Goal: Transaction & Acquisition: Purchase product/service

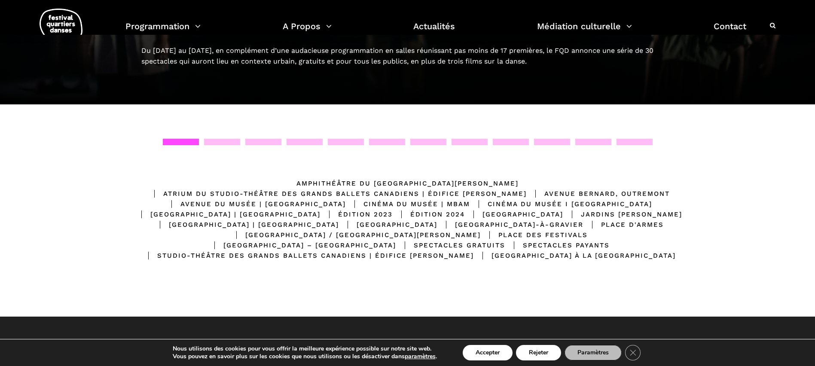
scroll to position [129, 0]
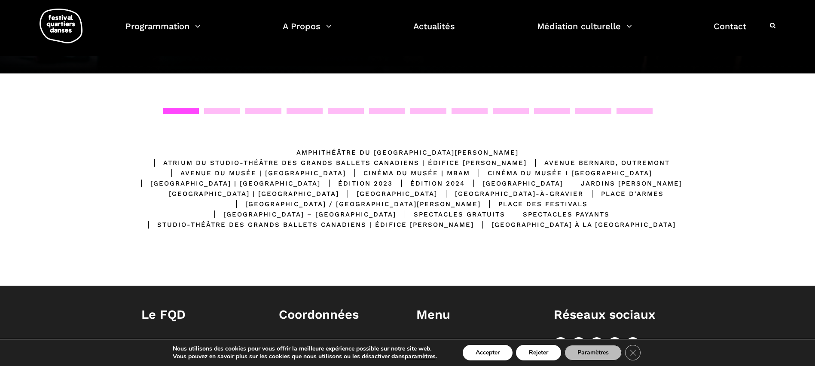
click at [482, 353] on button "Accepter" at bounding box center [488, 352] width 50 height 15
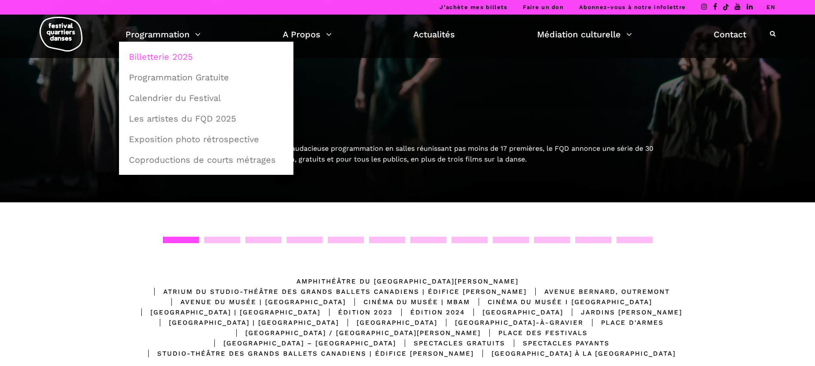
click at [174, 57] on link "Billetterie 2025" at bounding box center [206, 57] width 165 height 20
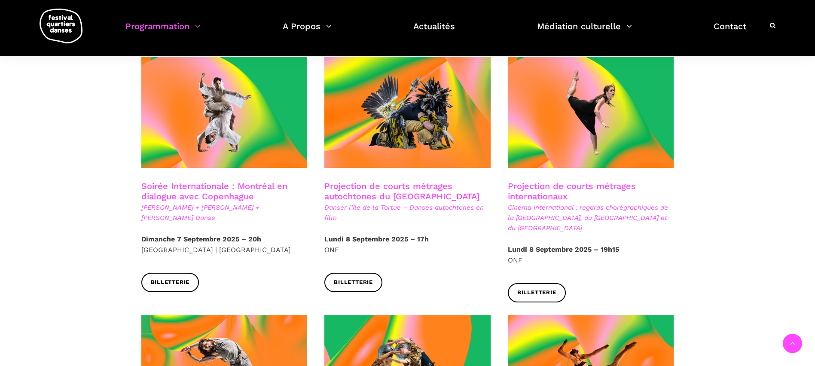
scroll to position [768, 0]
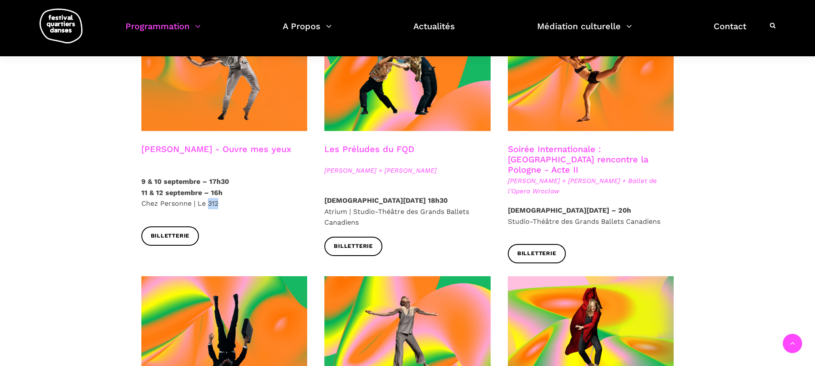
drag, startPoint x: 522, startPoint y: 216, endPoint x: 45, endPoint y: 171, distance: 479.1
click at [43, 156] on div "Spectacles en salles Soirée d'ouverture du FQD Grands Ballets Canadiens + Charl…" at bounding box center [407, 270] width 815 height 1626
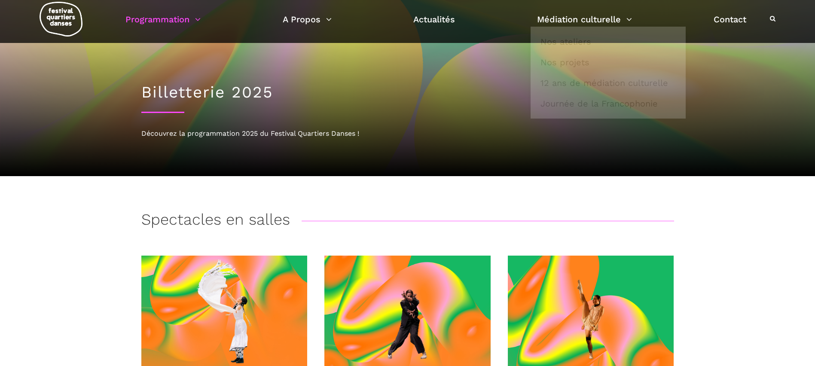
scroll to position [0, 0]
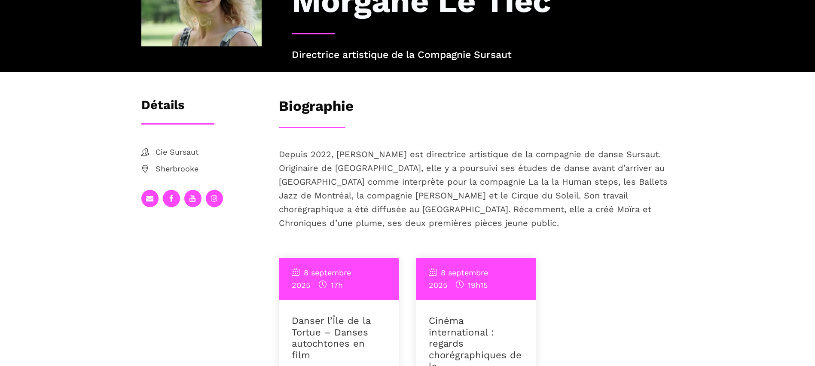
scroll to position [129, 0]
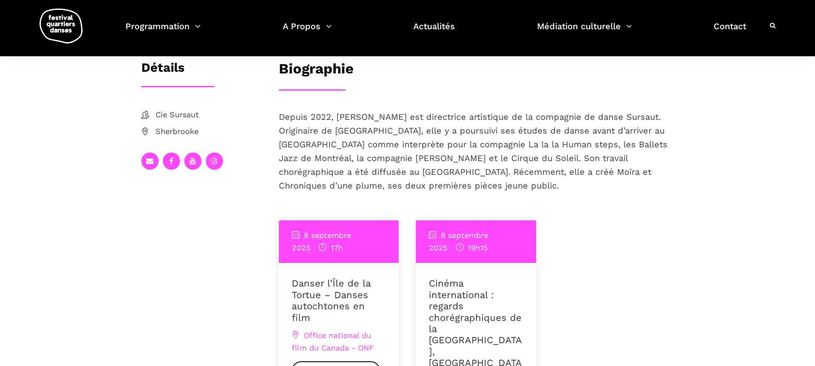
click at [317, 290] on link "Danser l’Île de la Tortue – Danses autochtones en film" at bounding box center [331, 300] width 79 height 45
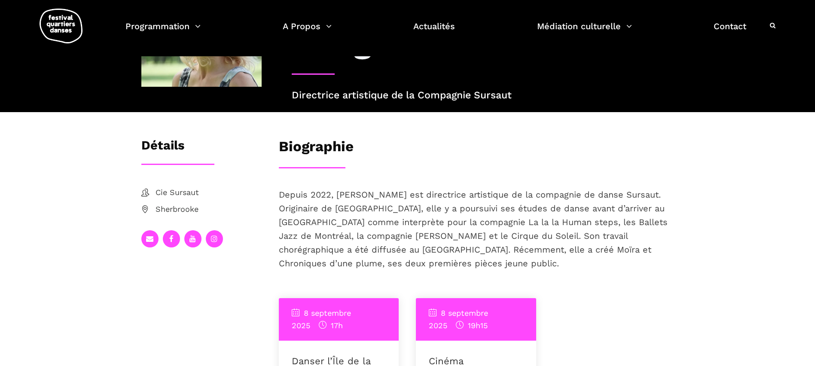
scroll to position [0, 0]
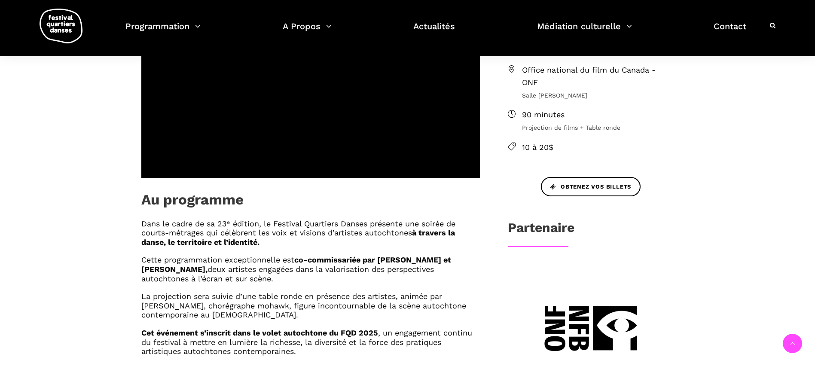
scroll to position [215, 0]
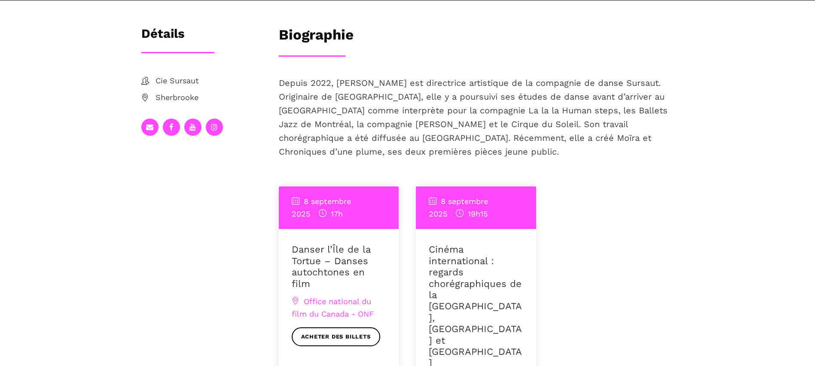
scroll to position [258, 0]
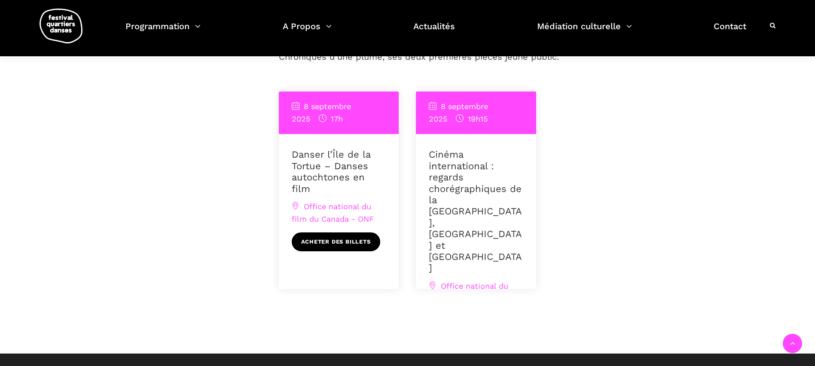
click at [349, 232] on link "Acheter des billets" at bounding box center [336, 241] width 89 height 19
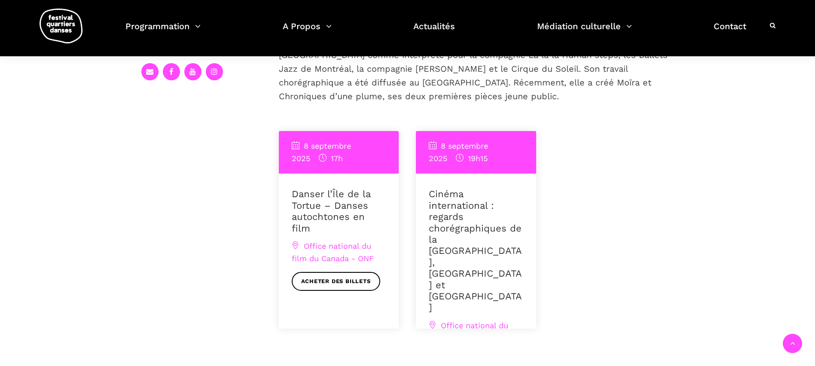
scroll to position [172, 0]
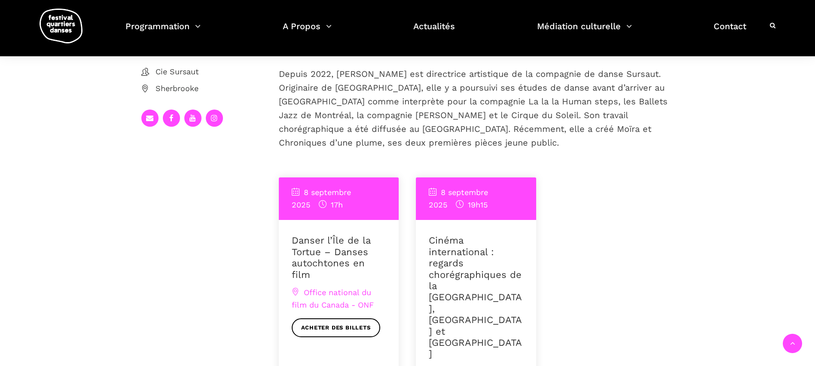
click at [344, 191] on span "8 septembre 2025" at bounding box center [321, 198] width 59 height 21
click at [305, 192] on span "8 septembre 2025" at bounding box center [321, 198] width 59 height 21
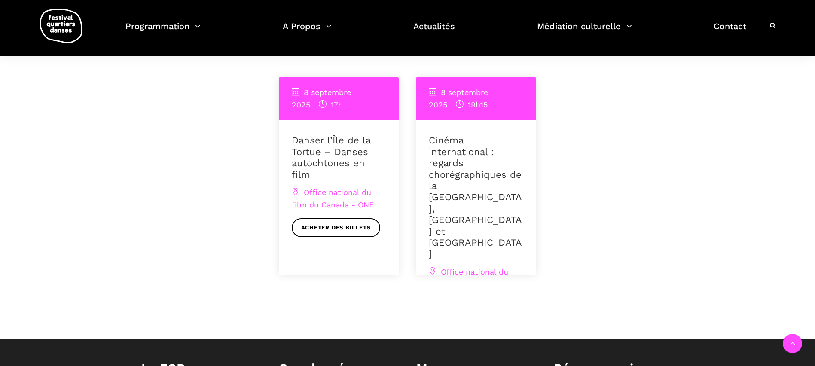
scroll to position [301, 0]
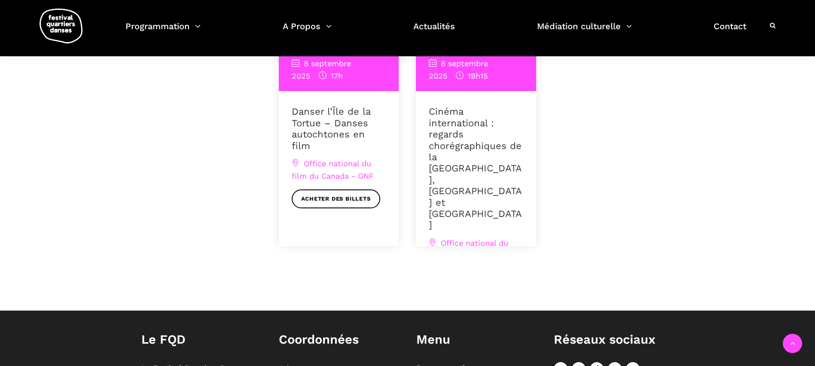
click at [471, 269] on link "Acheter des billets" at bounding box center [473, 278] width 89 height 19
